Goal: Task Accomplishment & Management: Complete application form

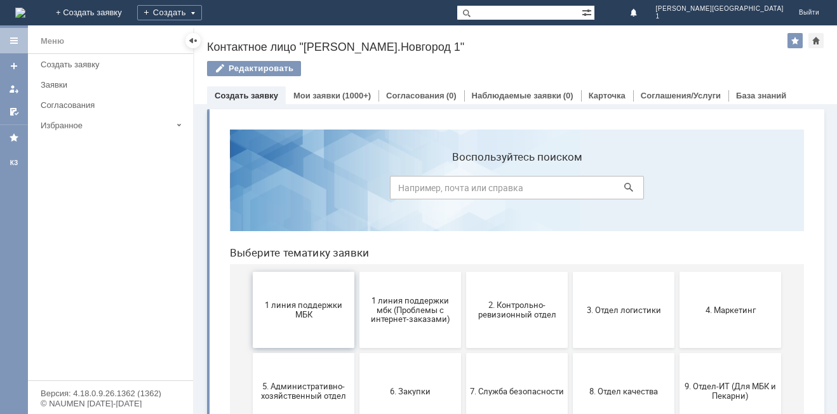
click at [336, 331] on button "1 линия поддержки МБК" at bounding box center [304, 310] width 102 height 76
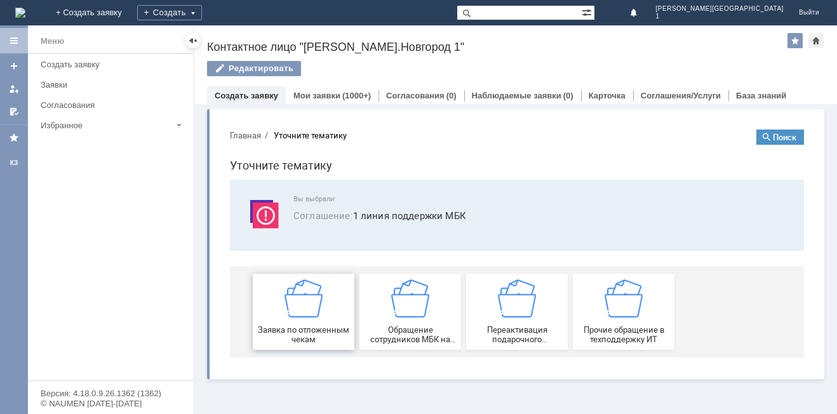
click at [322, 328] on span "Заявка по отложенным чекам" at bounding box center [303, 334] width 94 height 19
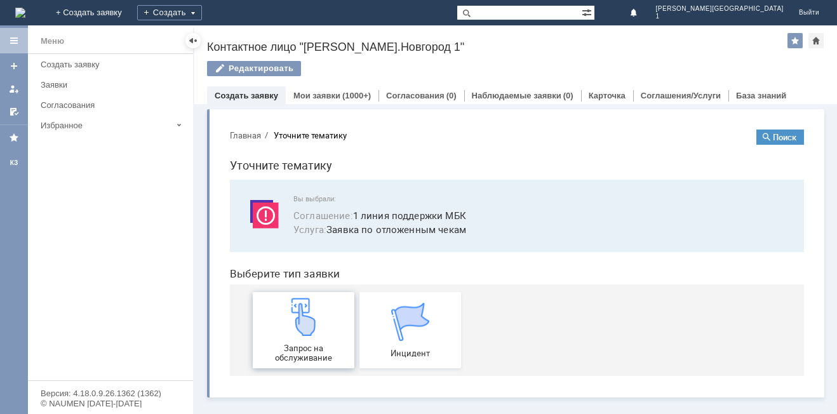
click at [319, 331] on img at bounding box center [303, 317] width 38 height 38
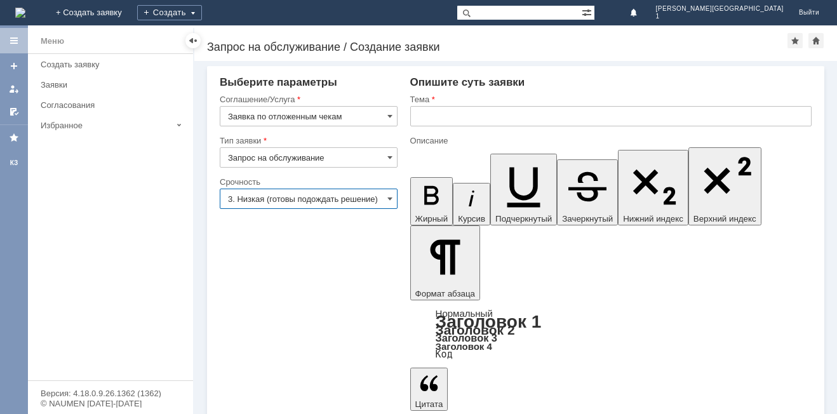
click at [274, 199] on input "3. Низкая (готовы подождать решение)" at bounding box center [309, 199] width 178 height 20
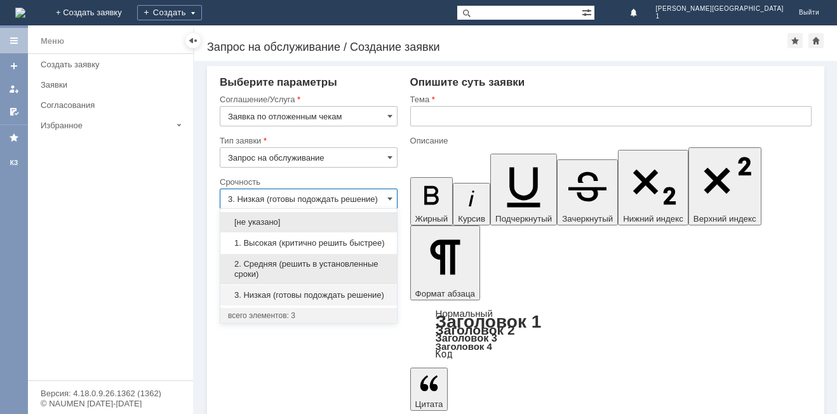
click at [267, 262] on span "2. Средняя (решить в установленные сроки)" at bounding box center [308, 269] width 161 height 20
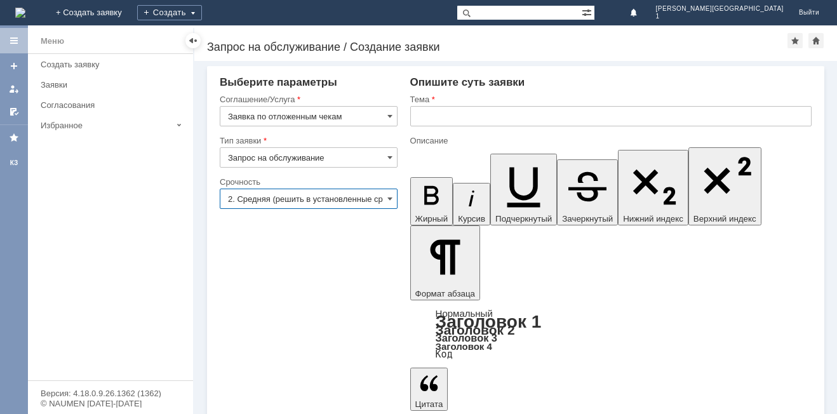
type input "2. Средняя (решить в установленные сроки)"
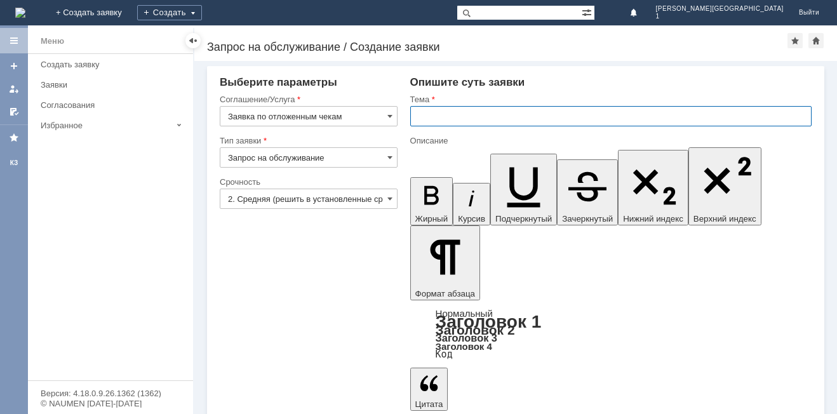
click at [424, 115] on input "text" at bounding box center [610, 116] width 401 height 20
type input "Отложенные чеки"
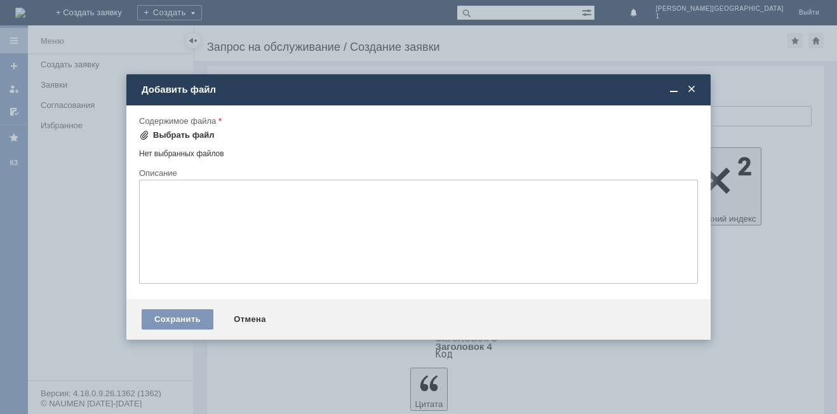
click at [163, 135] on div "Выбрать файл" at bounding box center [184, 135] width 62 height 10
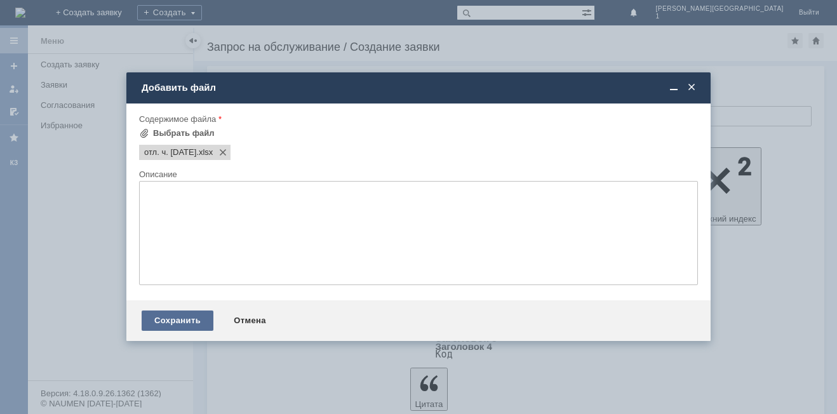
click at [190, 327] on div "Сохранить" at bounding box center [178, 320] width 72 height 20
